Goal: Task Accomplishment & Management: Use online tool/utility

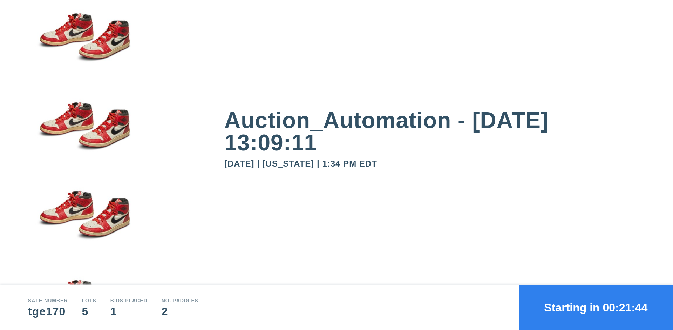
click at [596, 307] on button "Starting in 00:21:44" at bounding box center [596, 307] width 154 height 45
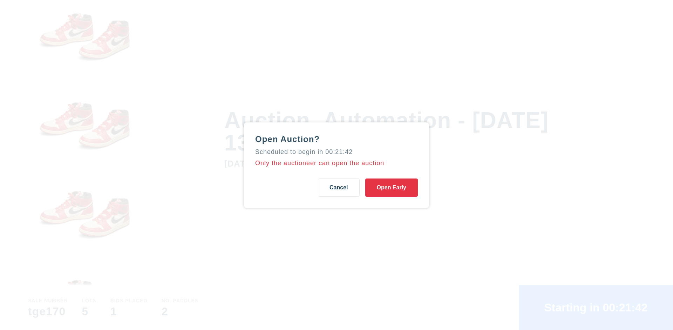
click at [391, 187] on button "Open Early" at bounding box center [391, 187] width 53 height 18
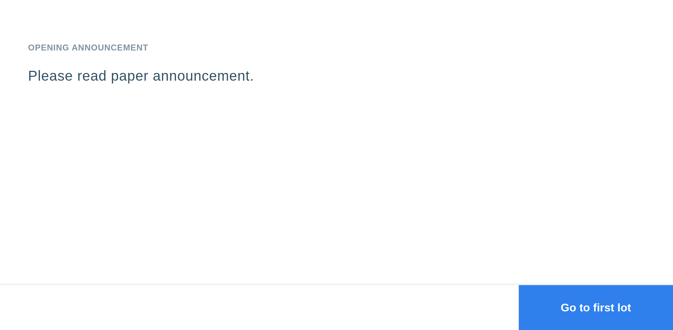
click at [596, 307] on button "Go to first lot" at bounding box center [596, 307] width 154 height 45
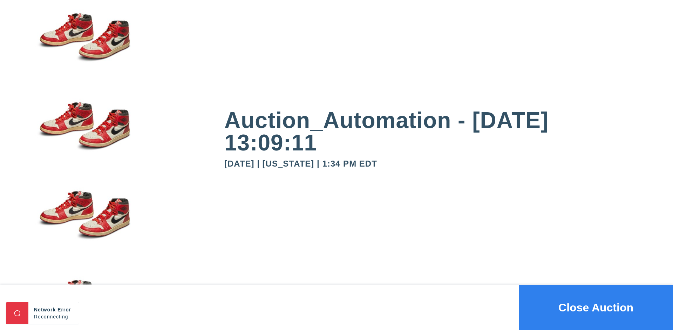
click at [596, 307] on button "Close Auction" at bounding box center [596, 307] width 154 height 45
